Goal: Task Accomplishment & Management: Manage account settings

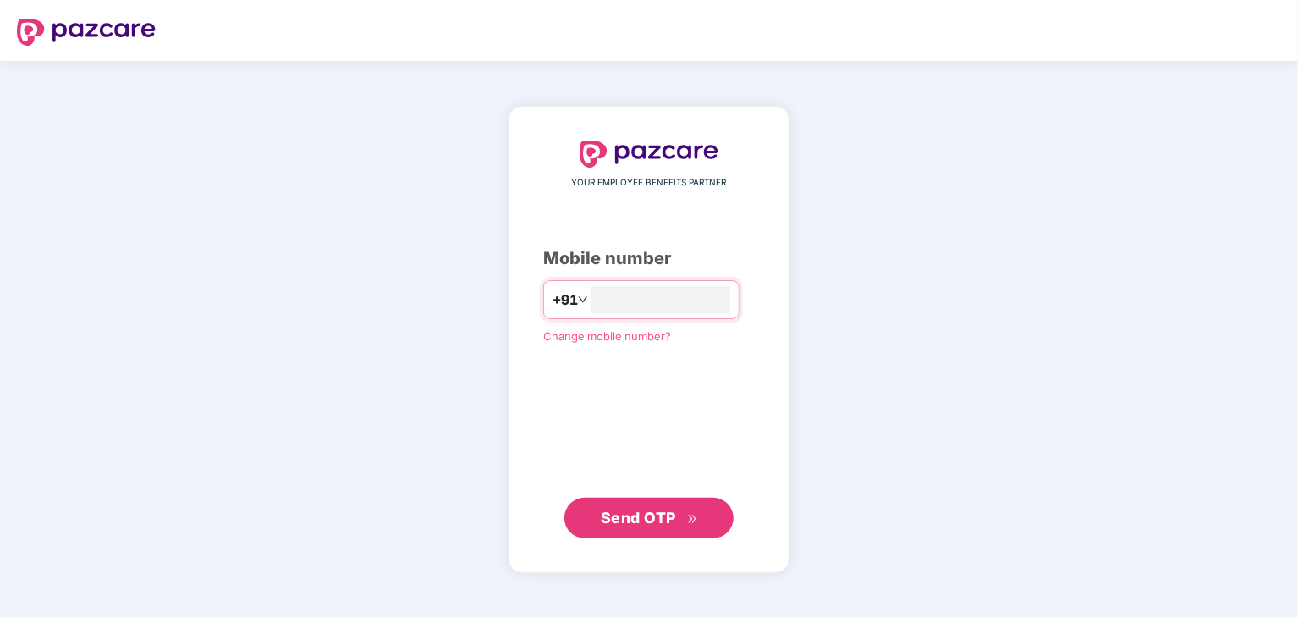
type input "**********"
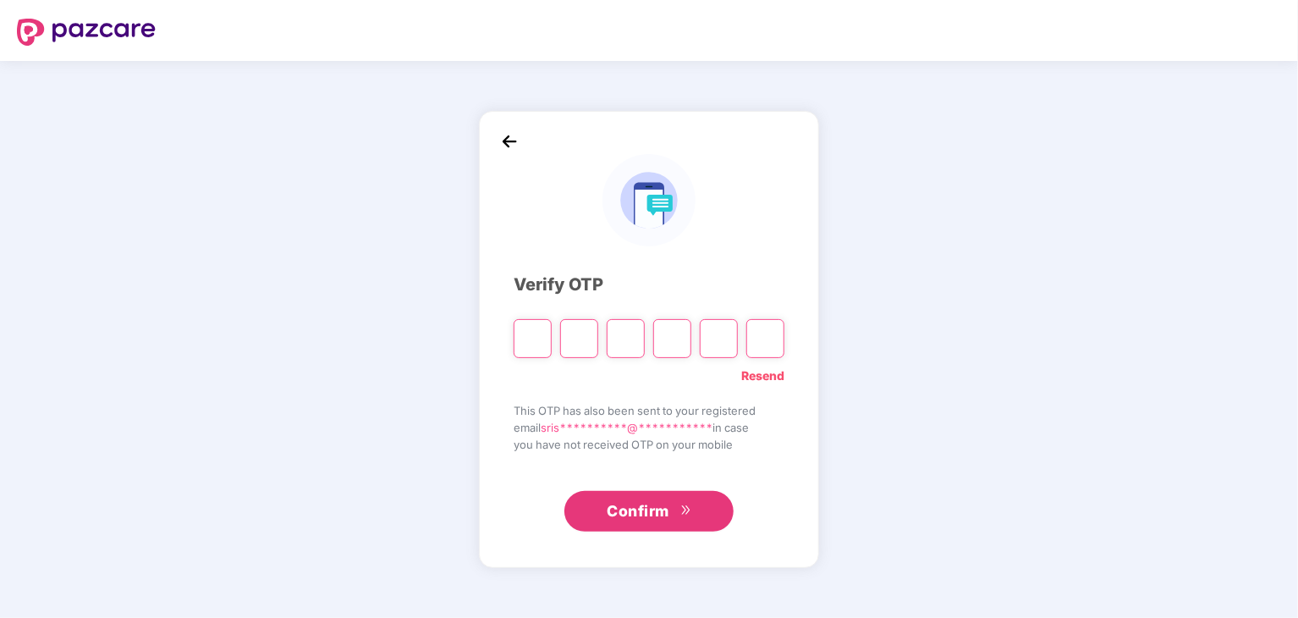
paste input "*"
type input "*"
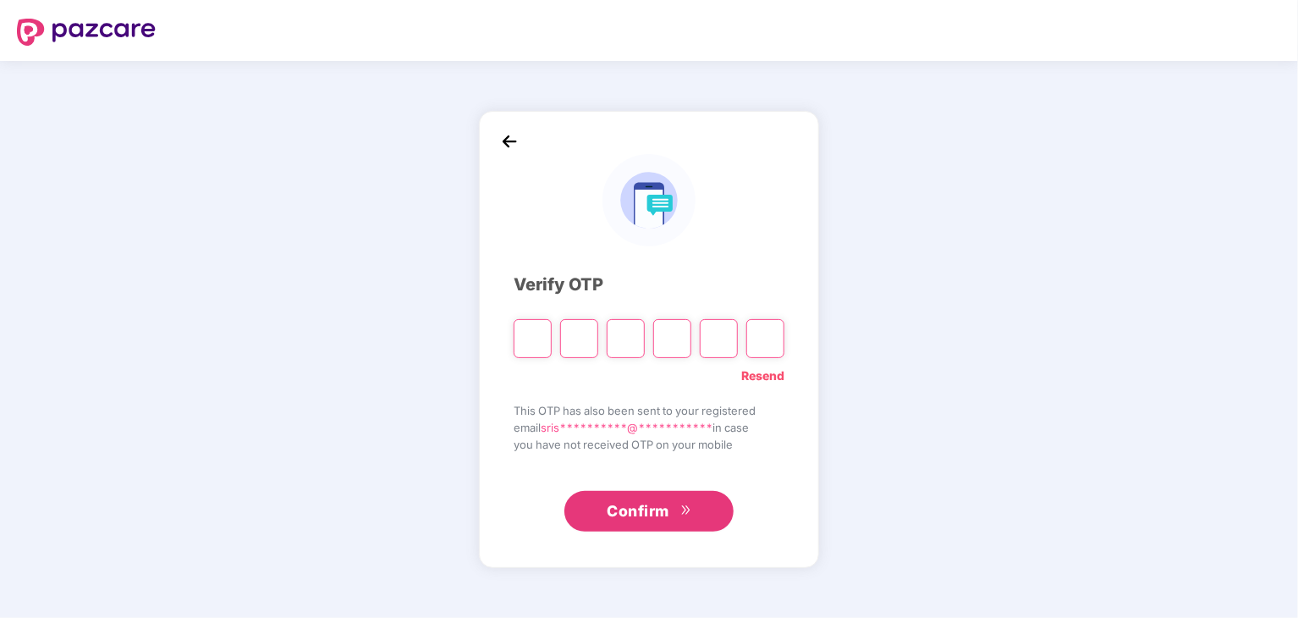
type input "*"
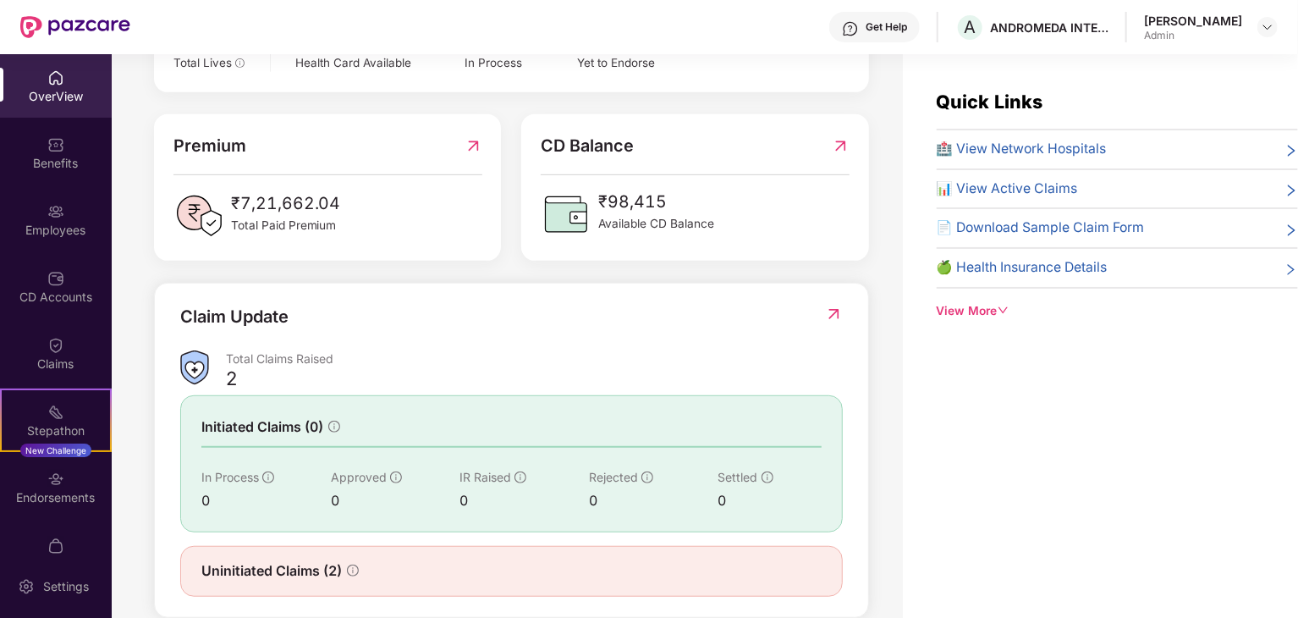
scroll to position [421, 0]
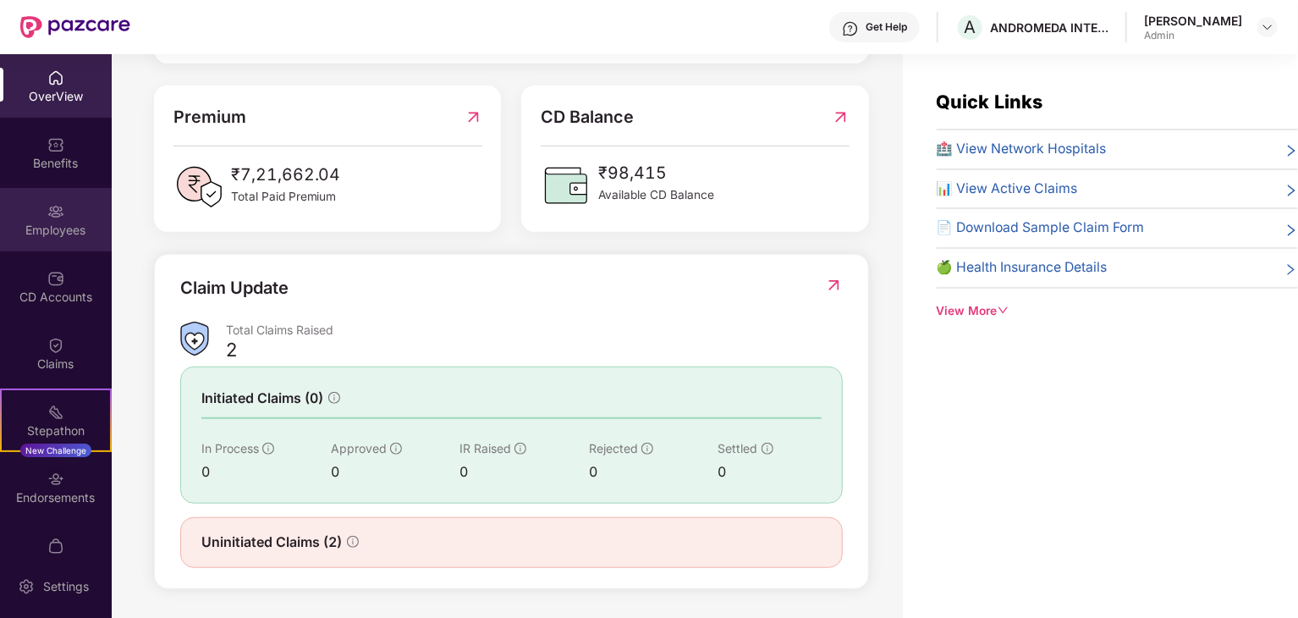
click at [56, 220] on div "Employees" at bounding box center [56, 219] width 112 height 63
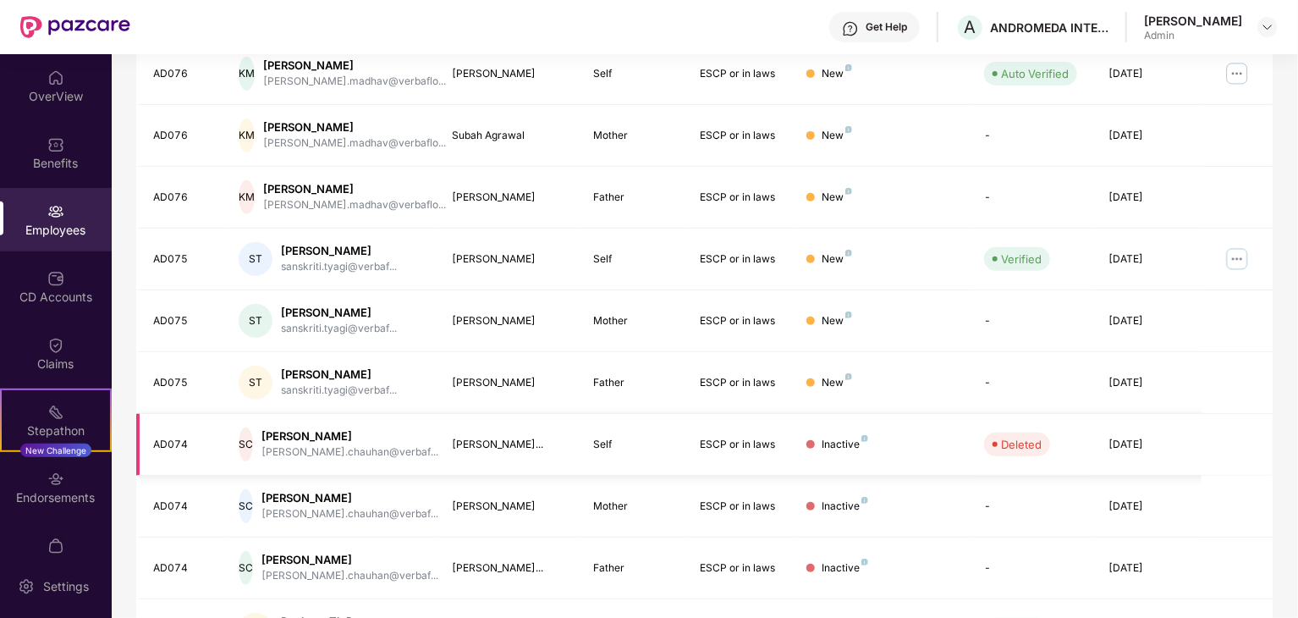
scroll to position [420, 0]
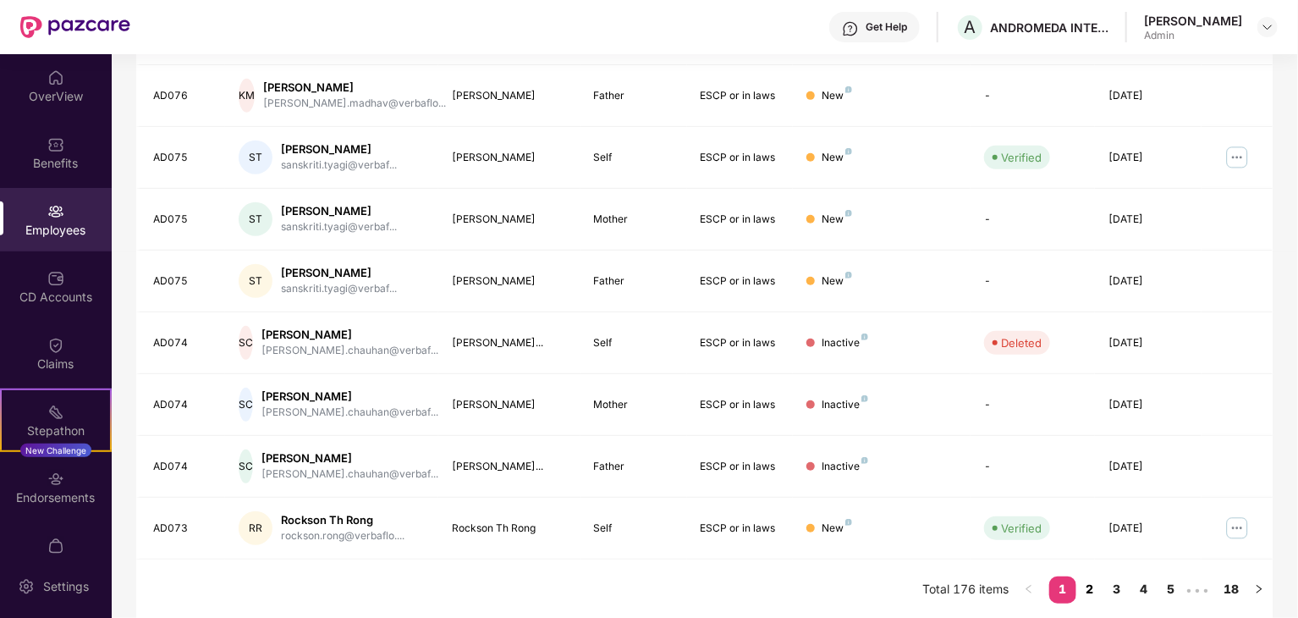
click at [1087, 588] on link "2" at bounding box center [1089, 588] width 27 height 25
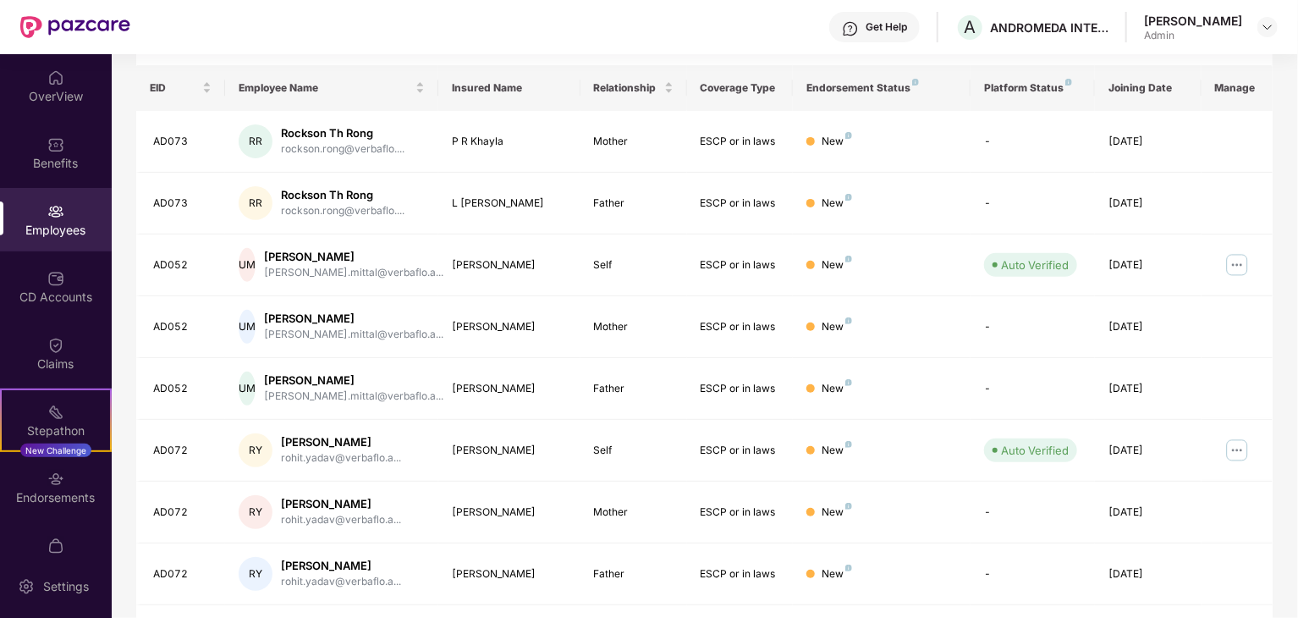
scroll to position [81, 0]
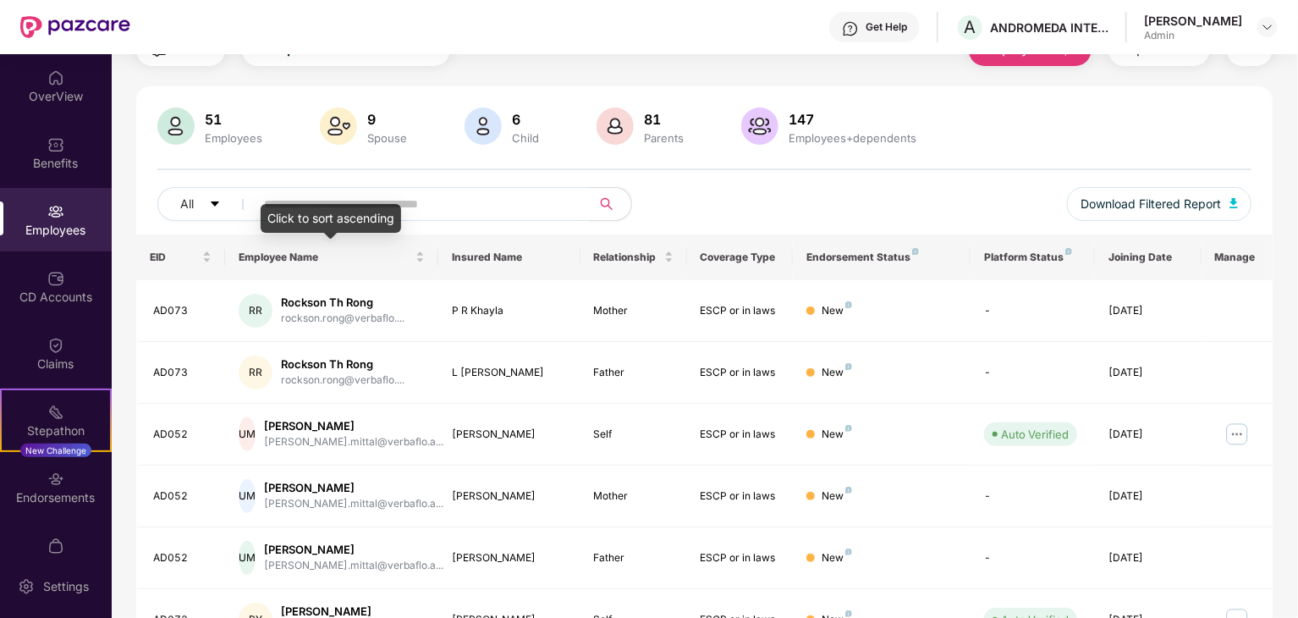
click at [349, 217] on div "Click to sort ascending" at bounding box center [331, 218] width 140 height 29
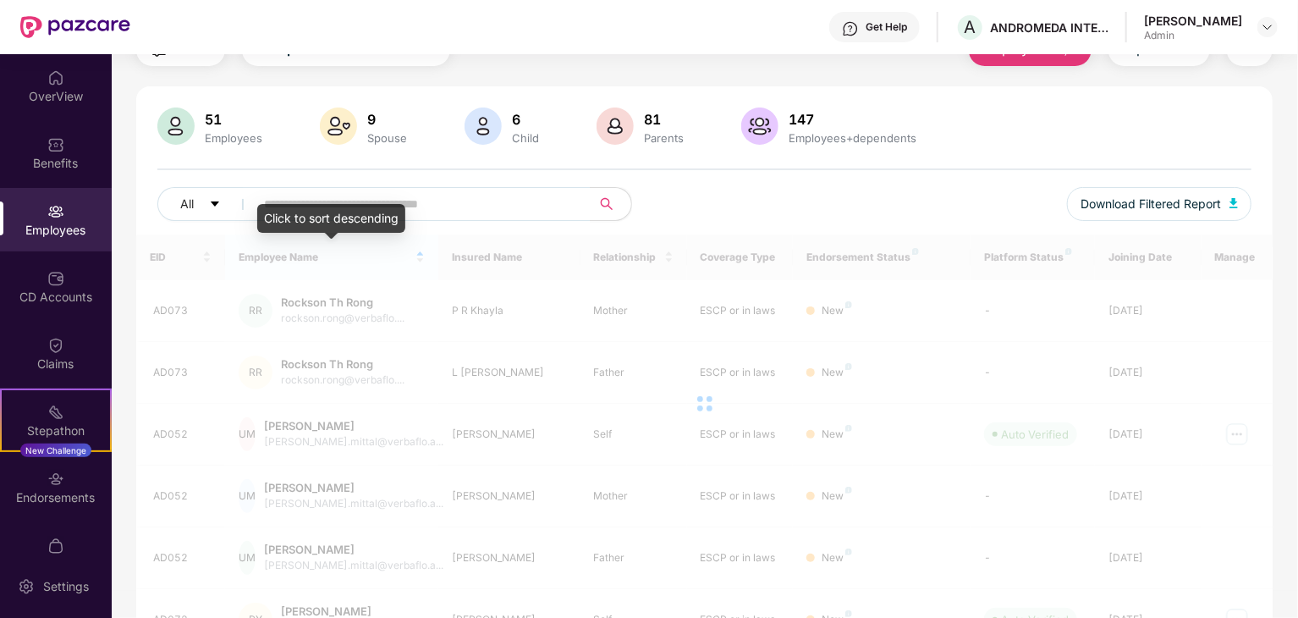
click at [354, 207] on div "Click to sort descending" at bounding box center [331, 218] width 148 height 29
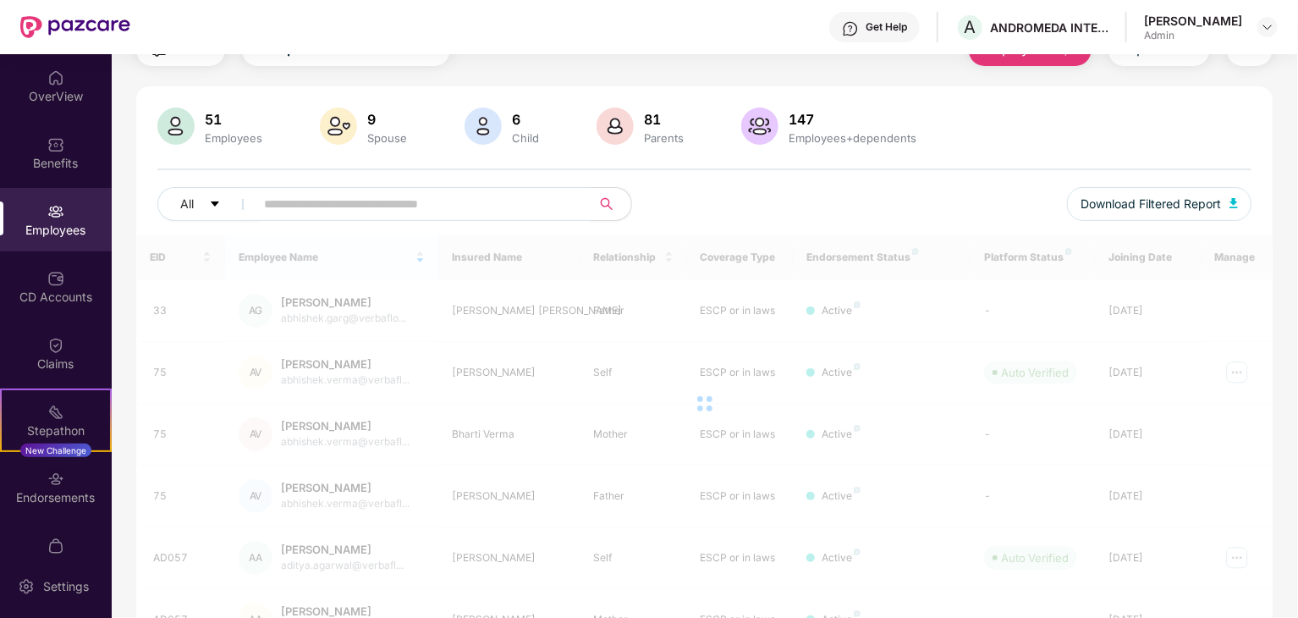
click at [387, 196] on input "text" at bounding box center [416, 203] width 304 height 25
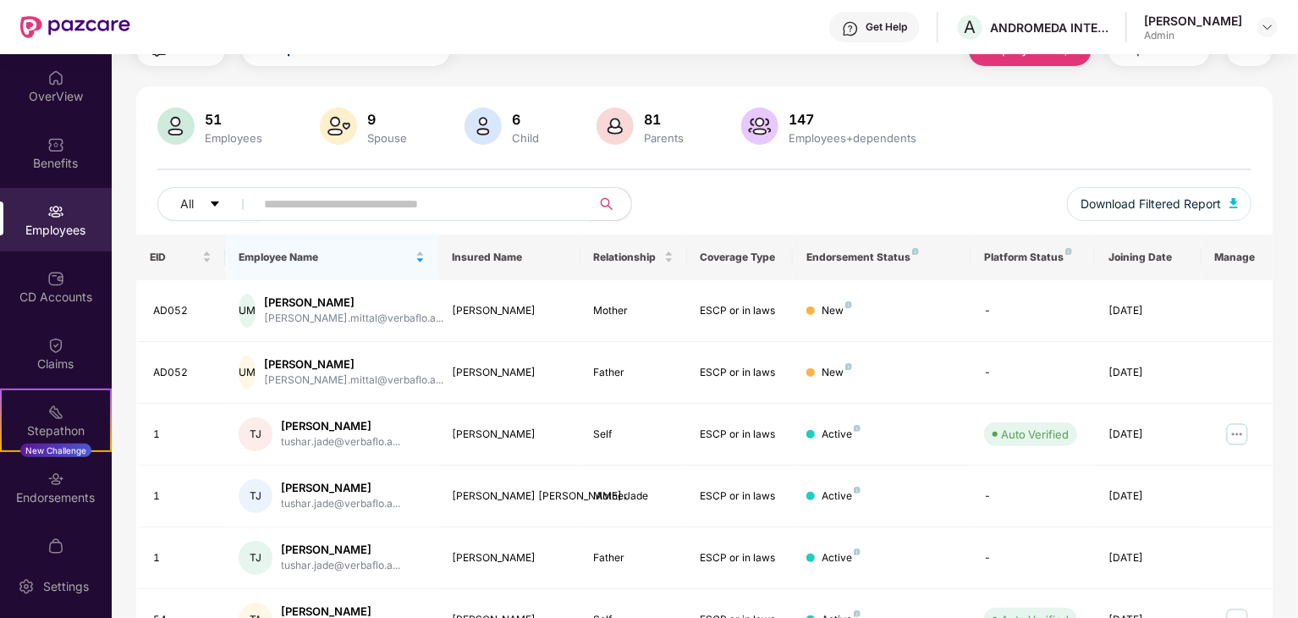
click at [406, 198] on input "text" at bounding box center [416, 203] width 304 height 25
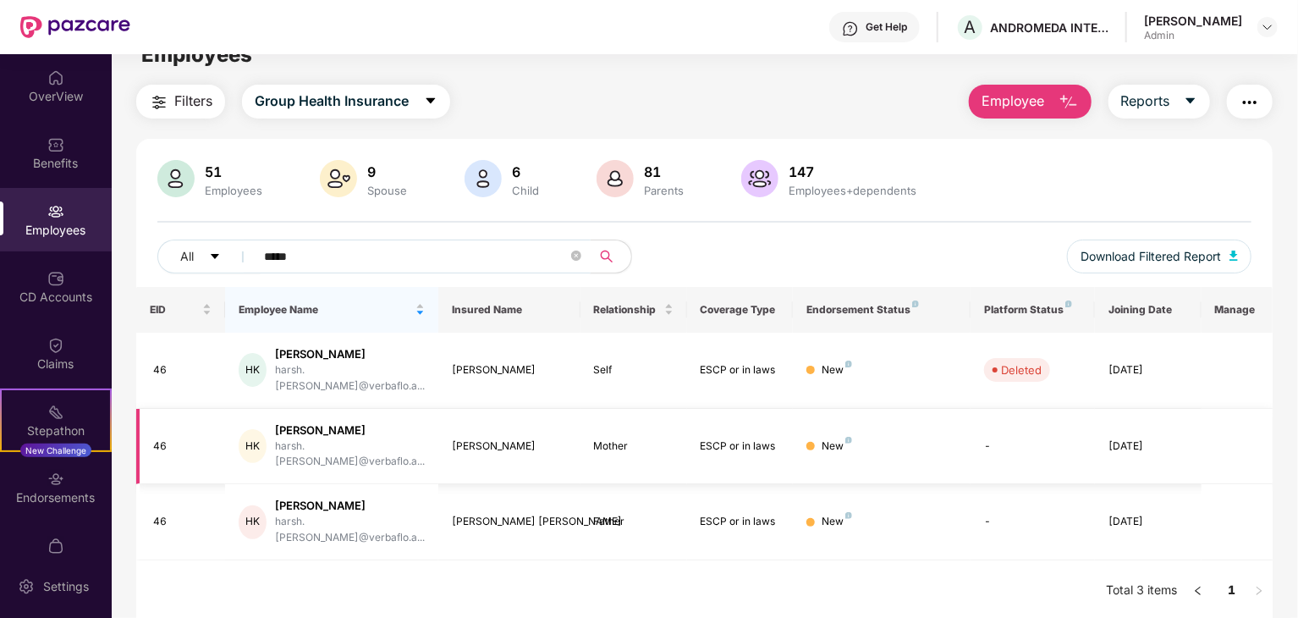
scroll to position [54, 0]
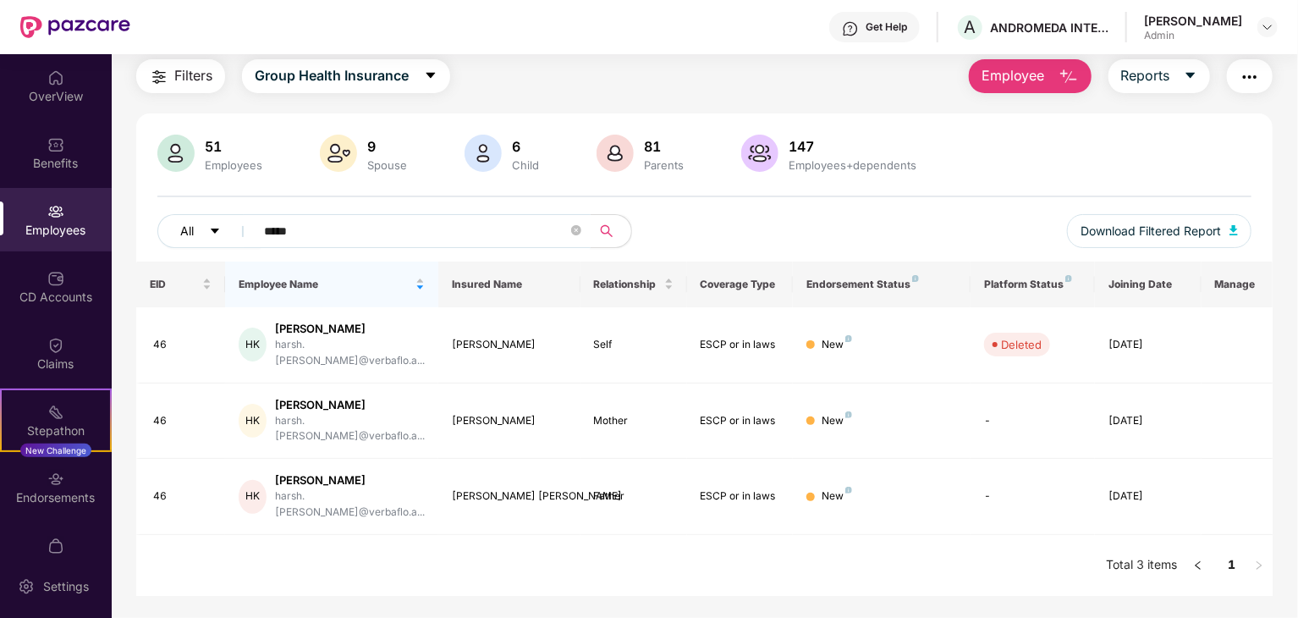
type input "*****"
click at [173, 241] on button "All" at bounding box center [208, 231] width 103 height 34
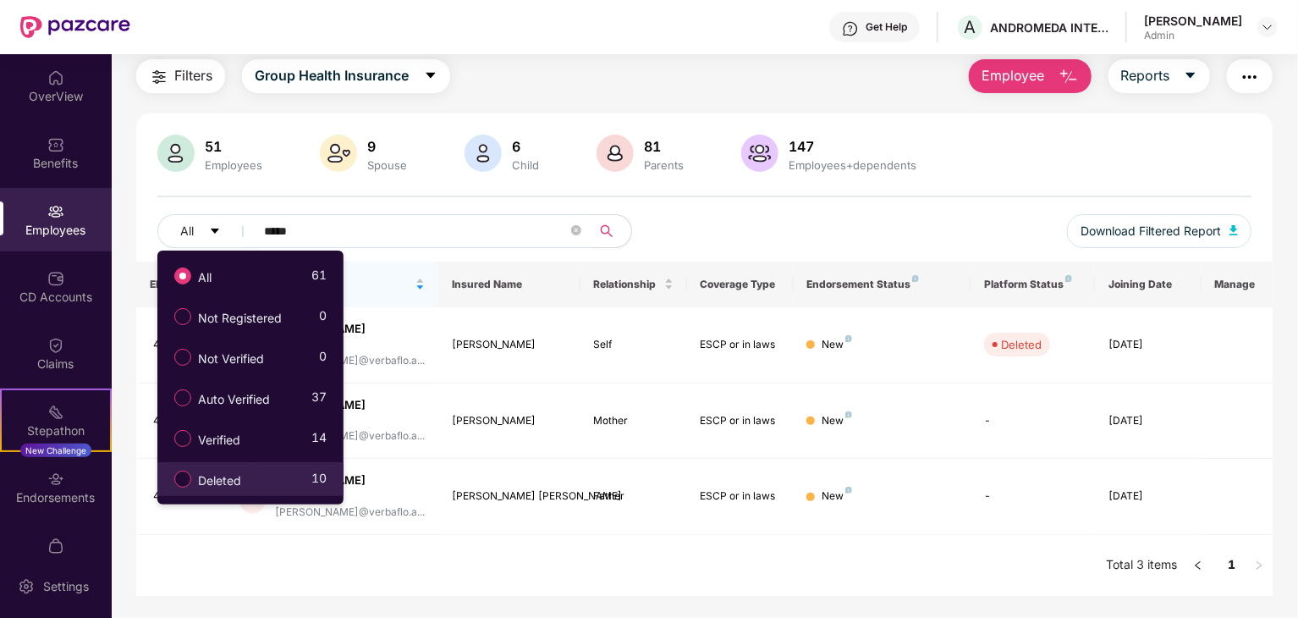
click at [223, 471] on span "Deleted" at bounding box center [219, 480] width 57 height 19
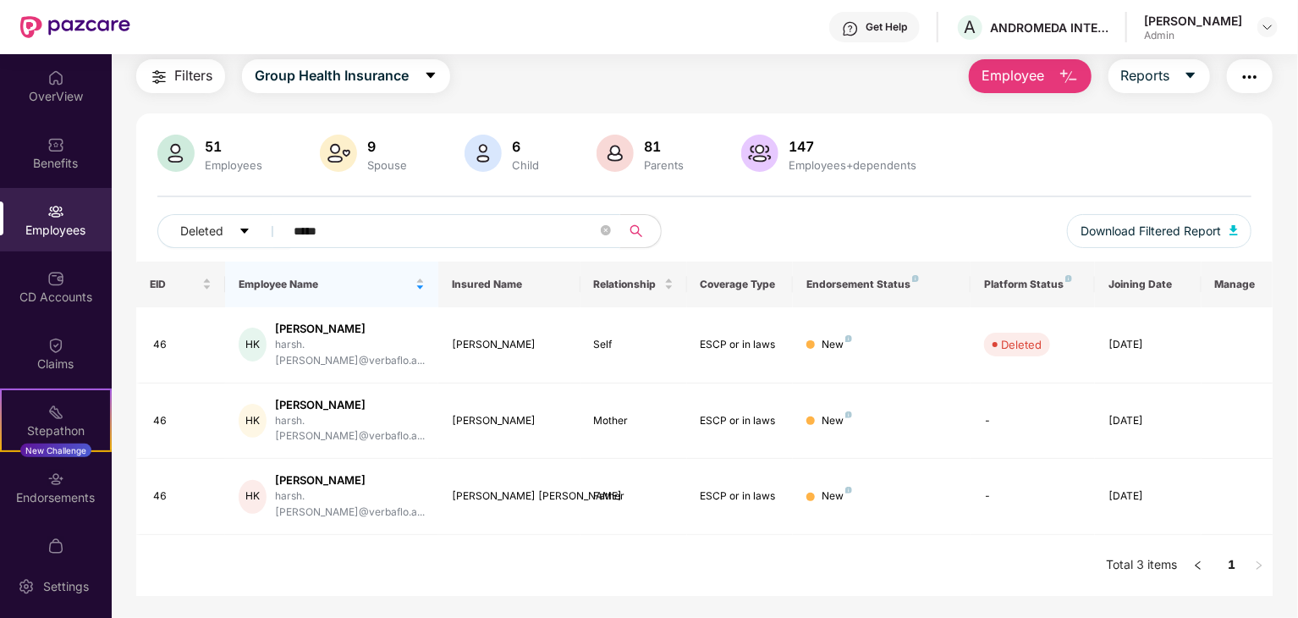
click at [342, 225] on input "*****" at bounding box center [446, 230] width 304 height 25
click at [342, 226] on input "*****" at bounding box center [446, 230] width 304 height 25
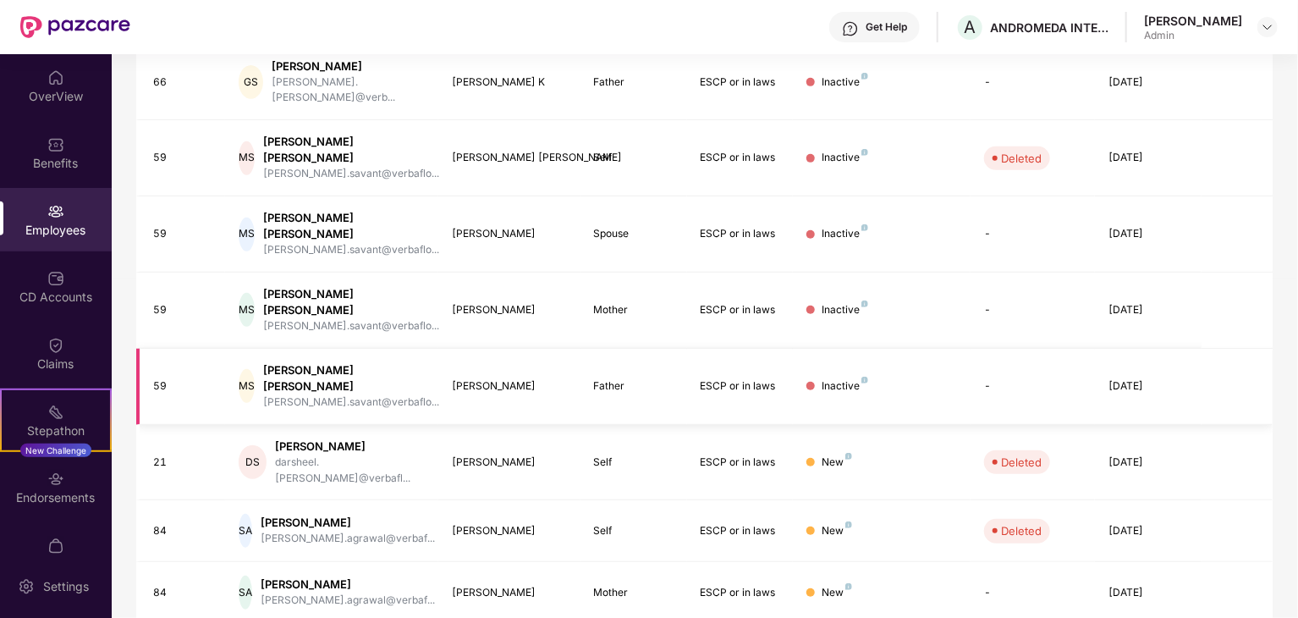
scroll to position [420, 0]
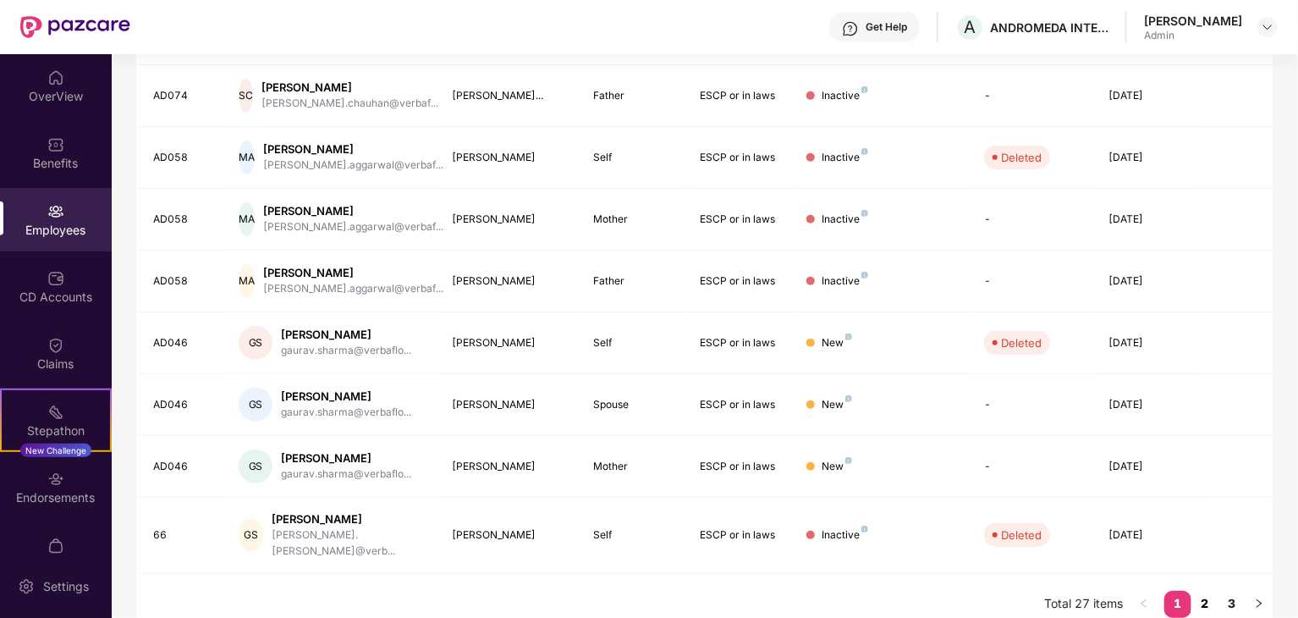
click at [1208, 591] on link "2" at bounding box center [1205, 603] width 27 height 25
